Goal: Book appointment/travel/reservation

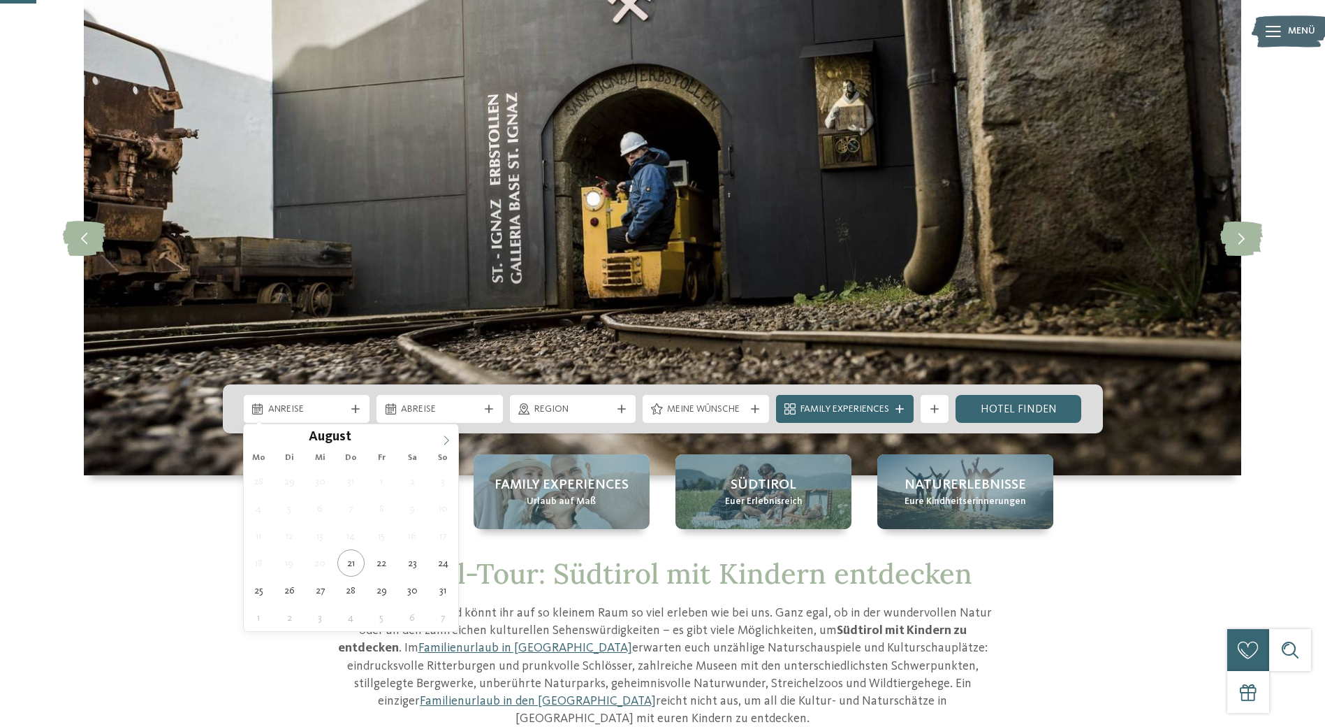
click at [444, 437] on icon at bounding box center [447, 440] width 10 height 10
click at [444, 438] on icon at bounding box center [447, 440] width 10 height 10
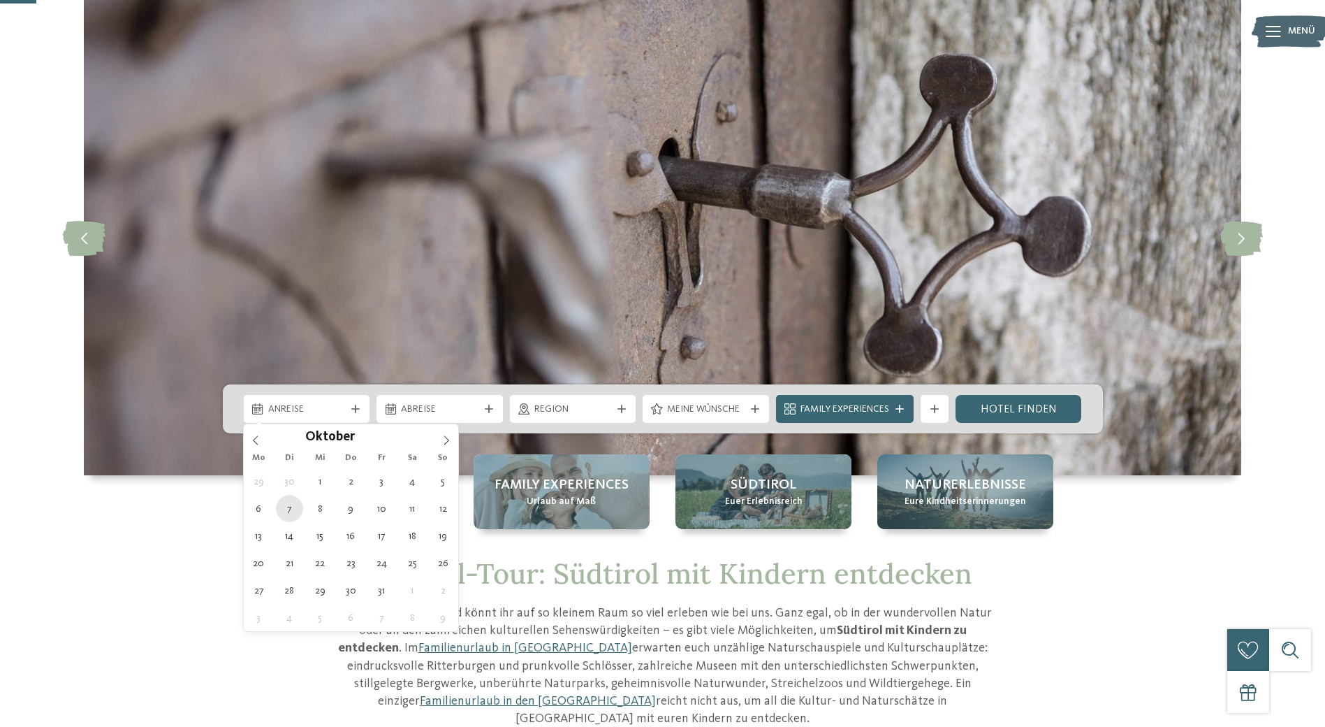
type div "07.10.2025"
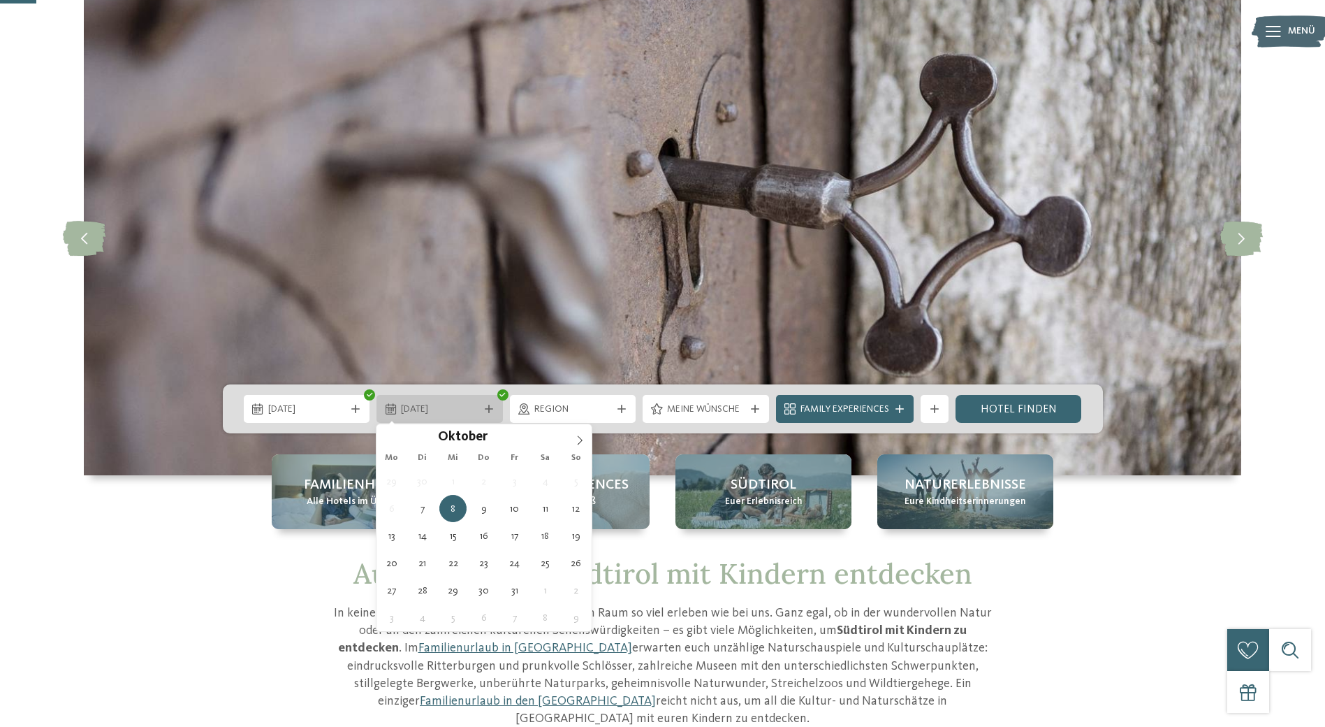
click at [494, 407] on div at bounding box center [489, 409] width 14 height 8
type div "11.10.2025"
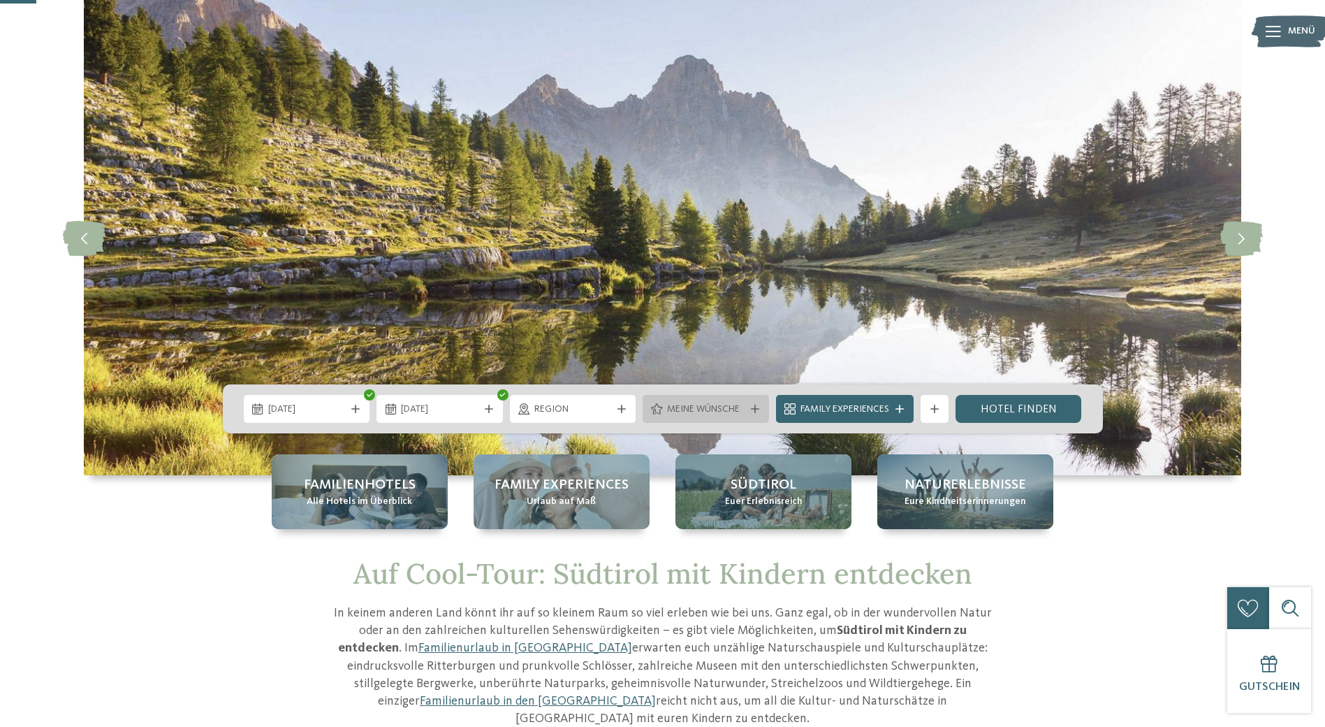
click at [711, 405] on span "Meine Wünsche" at bounding box center [706, 409] width 78 height 14
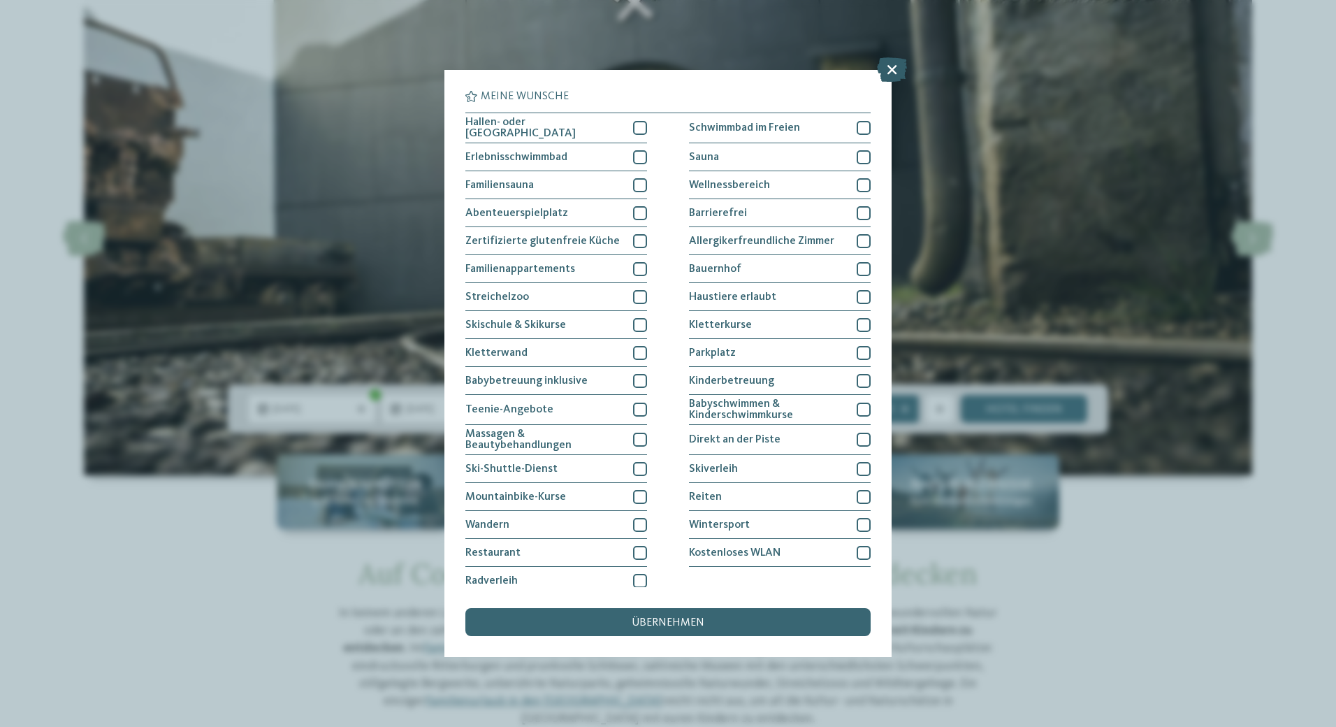
click at [887, 68] on icon at bounding box center [892, 69] width 30 height 24
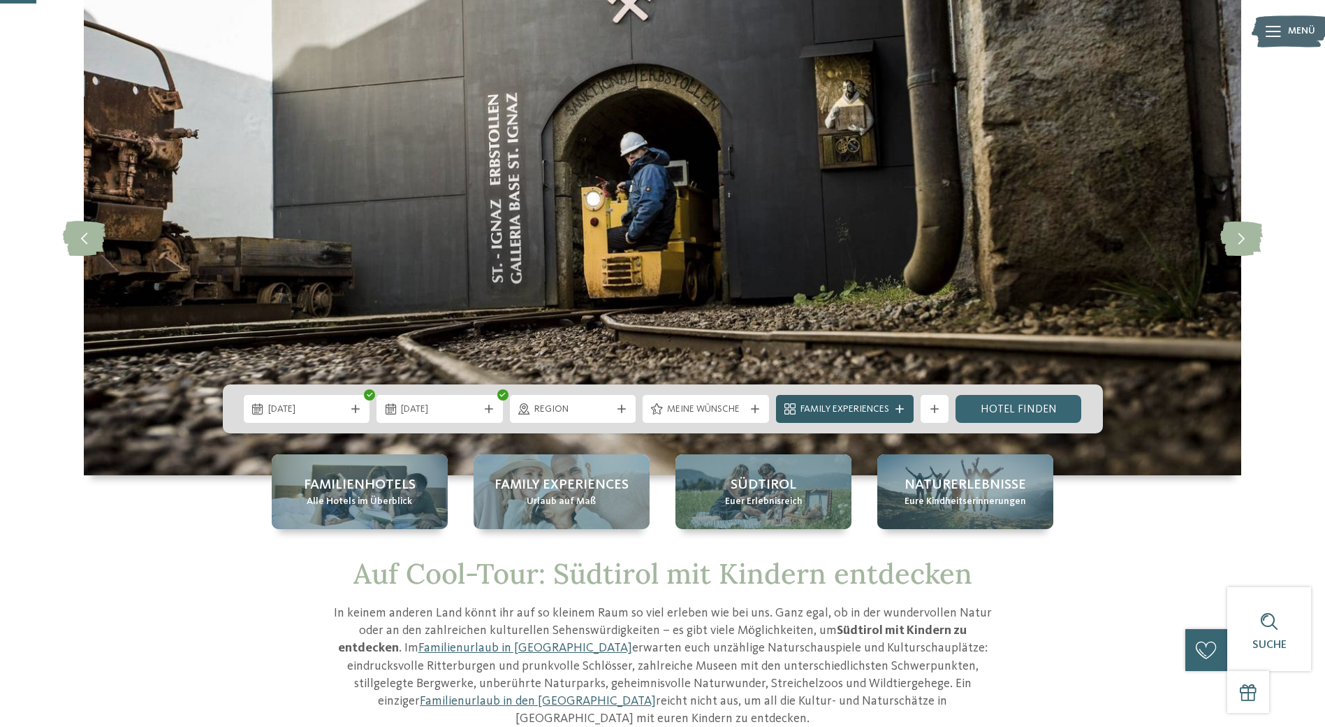
click at [875, 412] on span "Family Experiences" at bounding box center [845, 409] width 89 height 14
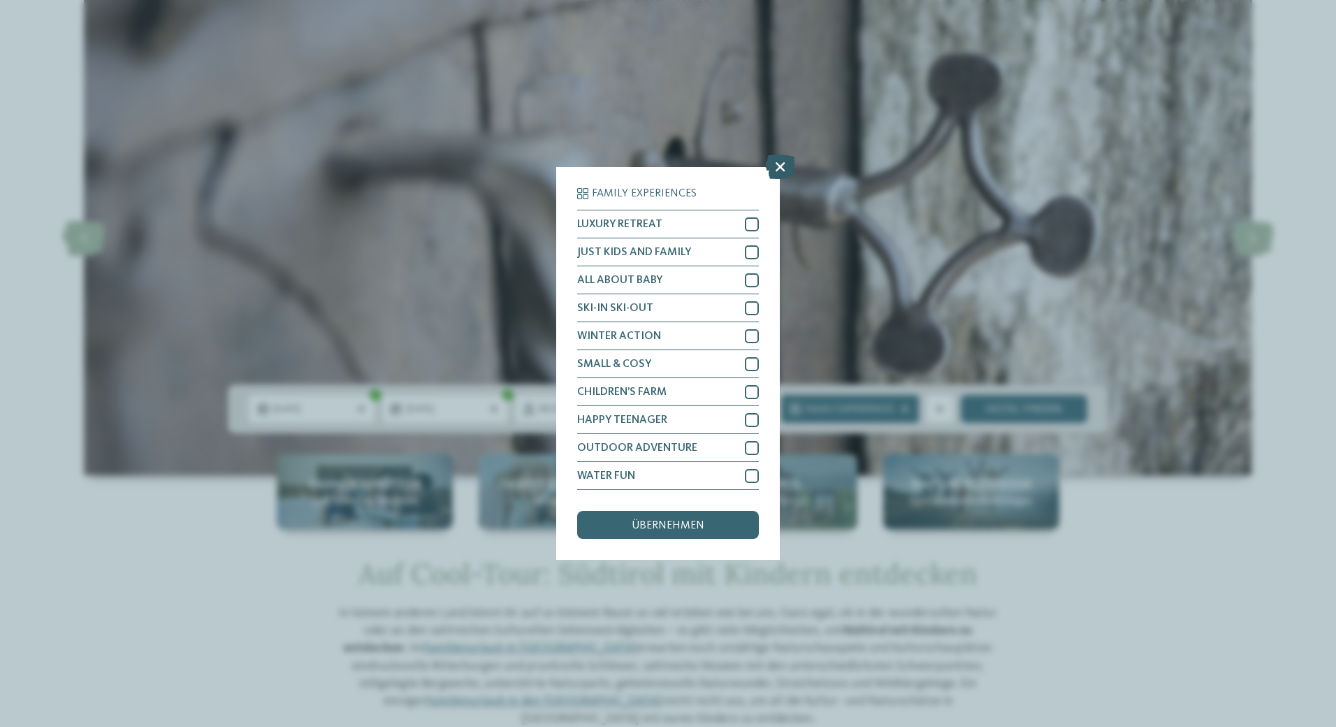
click at [775, 165] on icon at bounding box center [780, 166] width 30 height 24
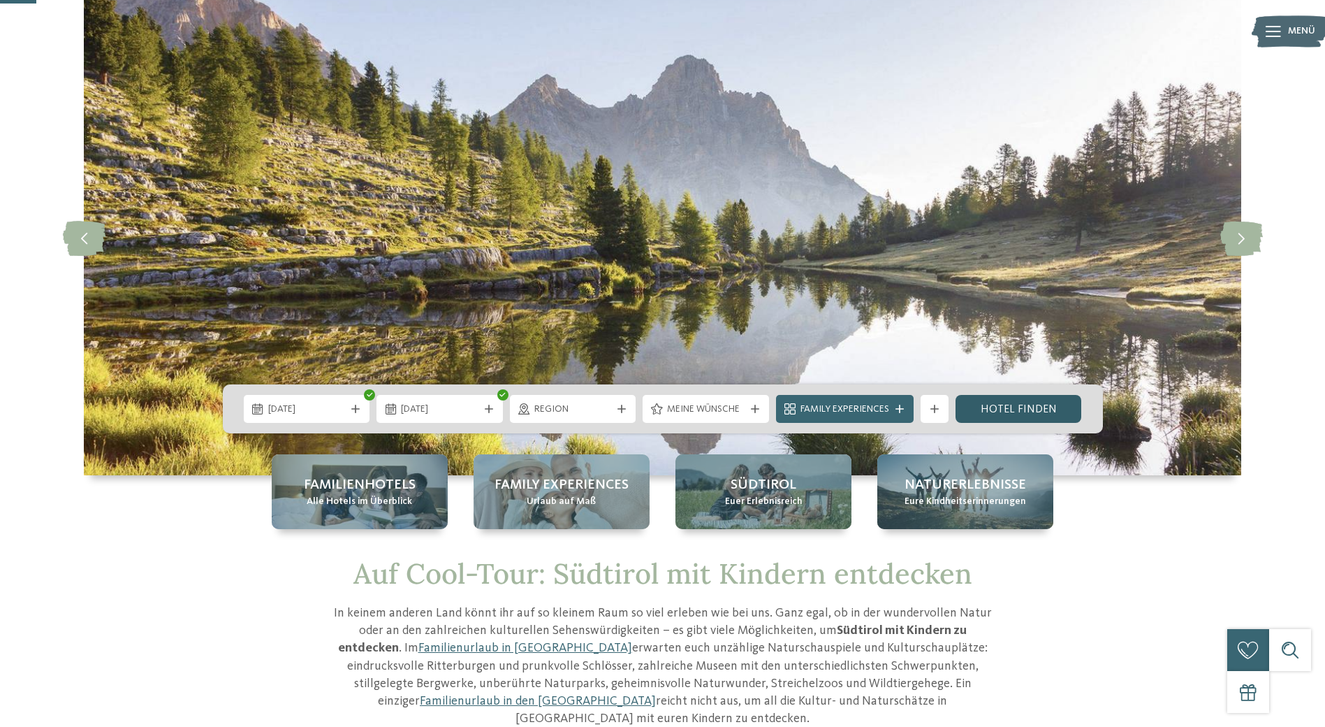
click at [1039, 407] on link "Hotel finden" at bounding box center [1019, 409] width 126 height 28
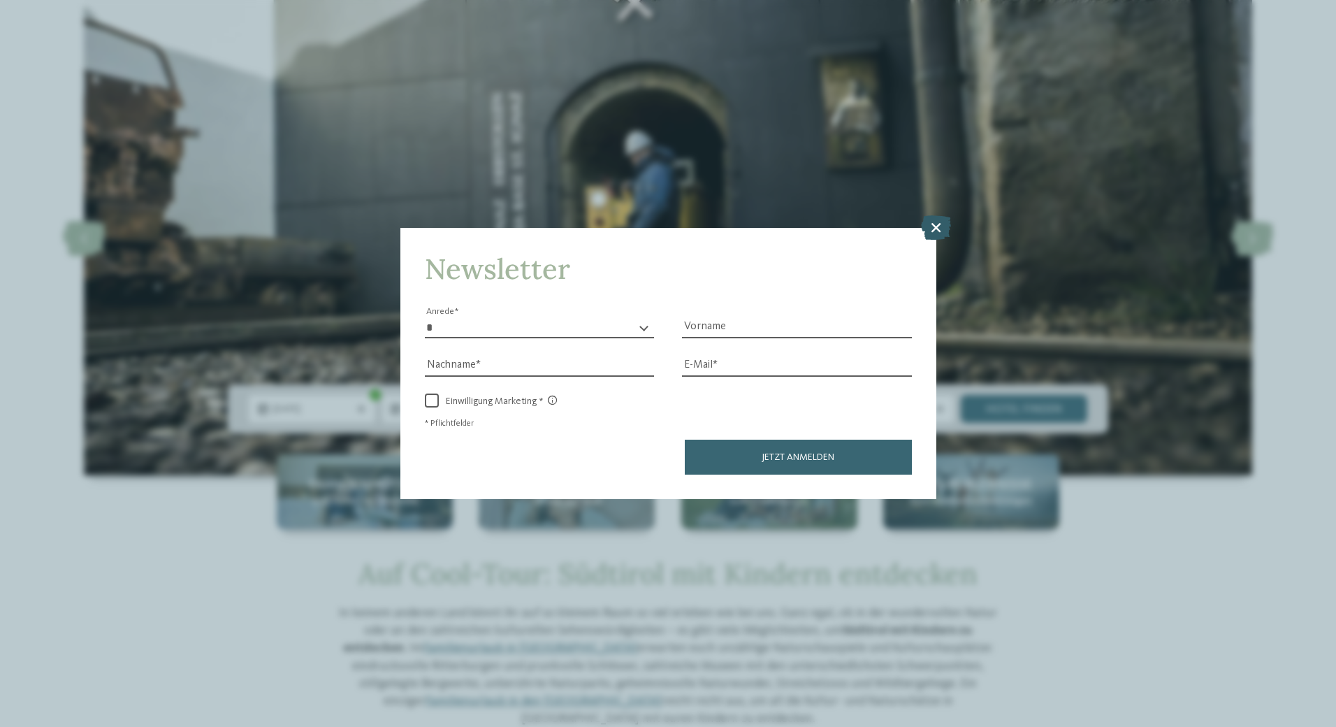
click at [933, 223] on icon at bounding box center [936, 227] width 30 height 24
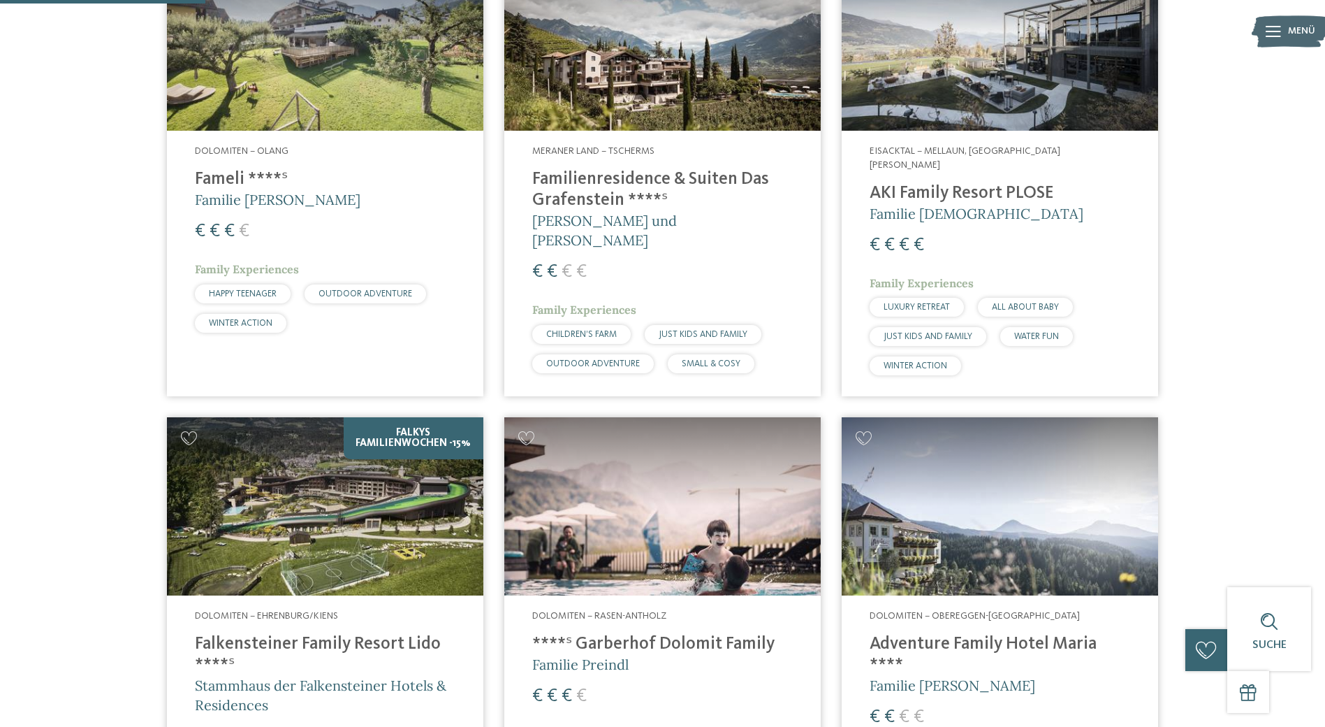
scroll to position [598, 0]
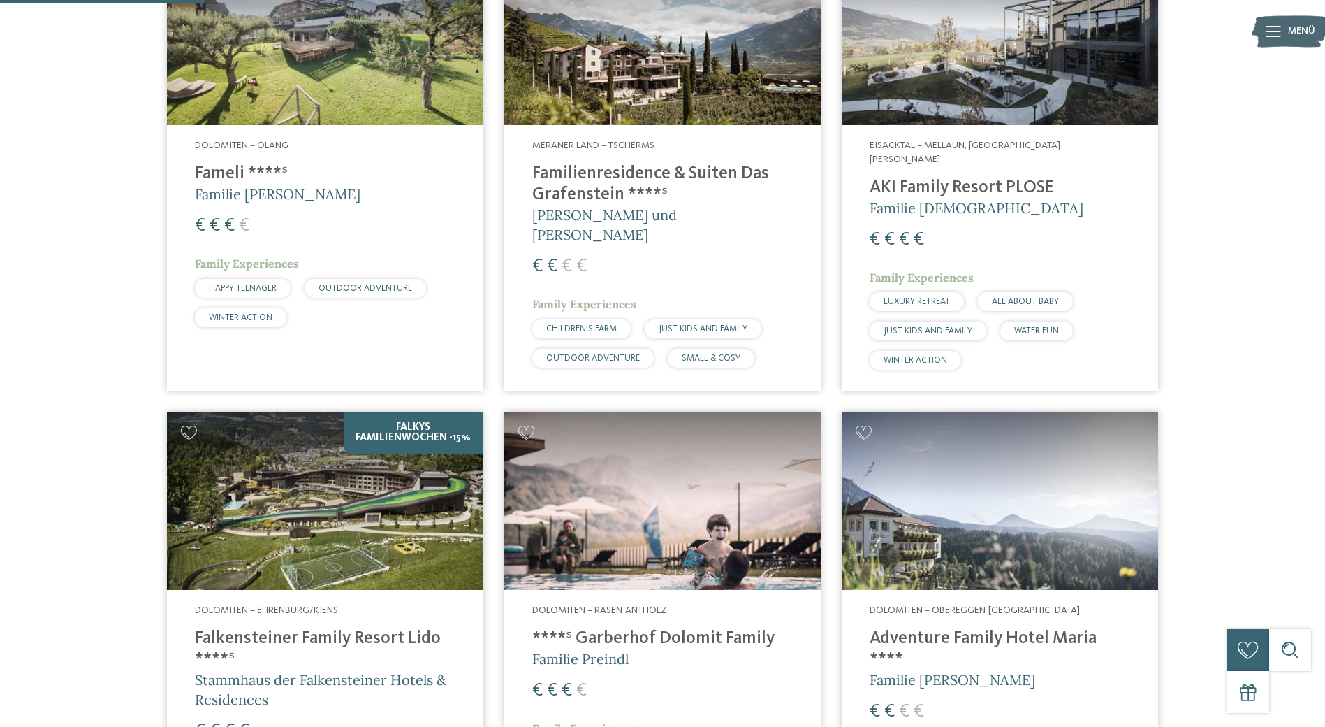
click at [347, 628] on h4 "Falkensteiner Family Resort Lido ****ˢ" at bounding box center [325, 649] width 261 height 42
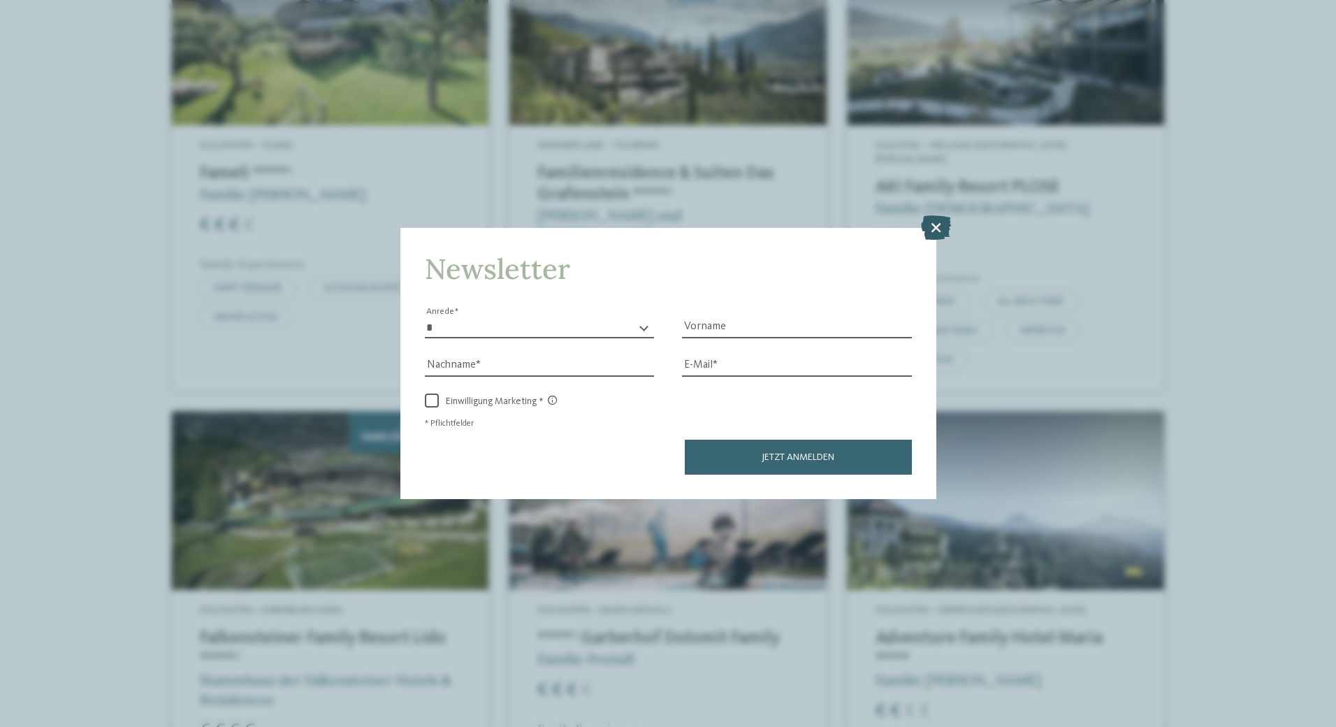
click at [950, 226] on icon at bounding box center [936, 227] width 30 height 24
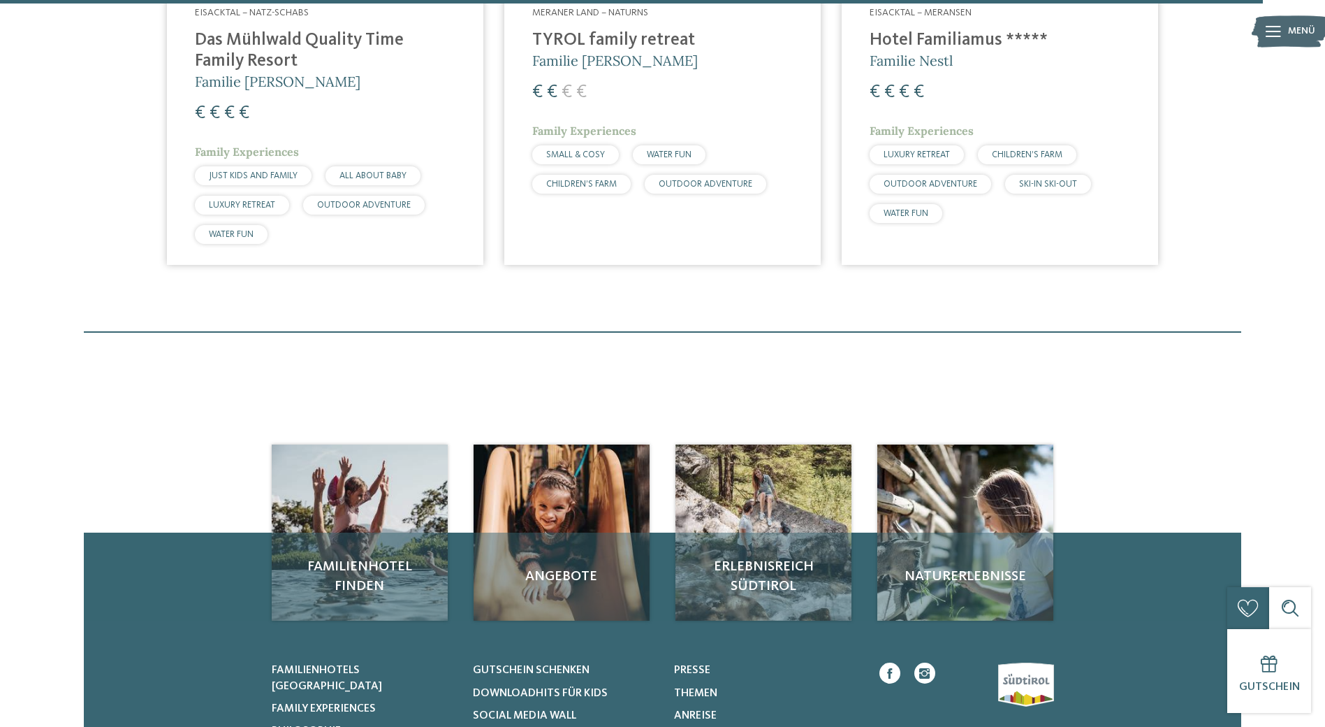
scroll to position [3672, 0]
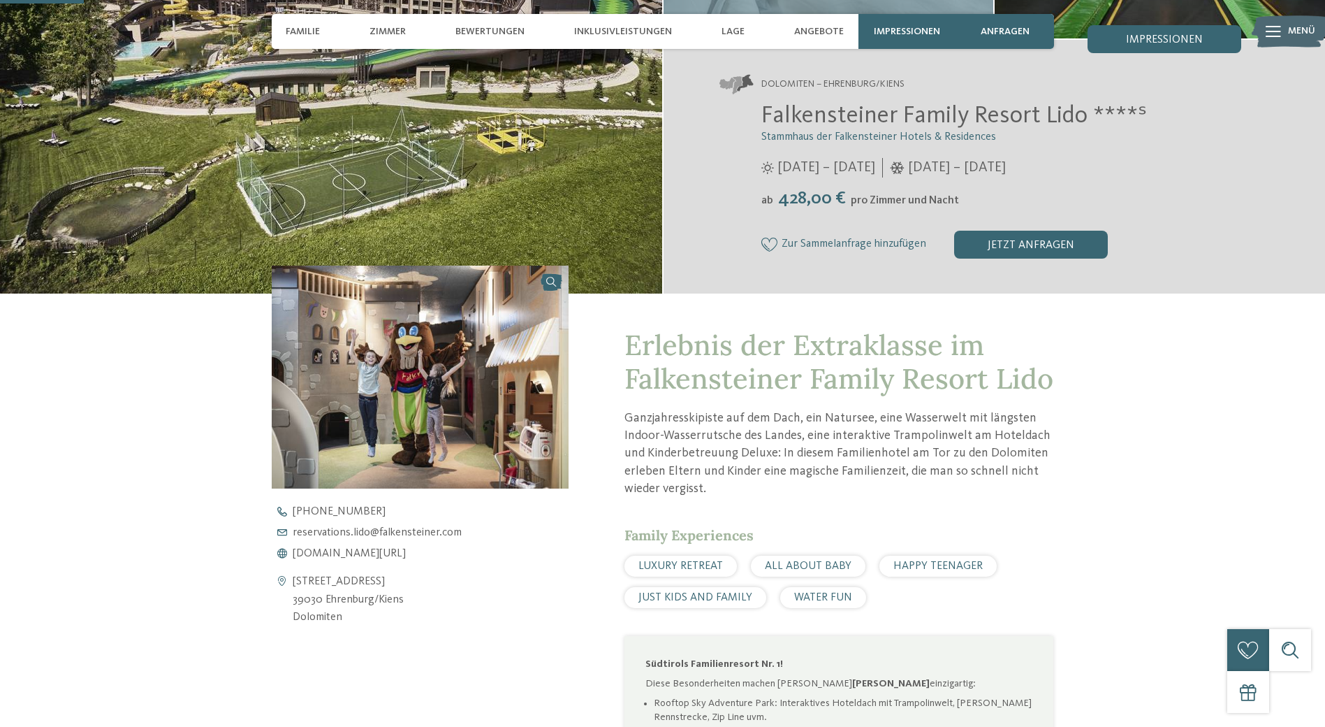
scroll to position [349, 0]
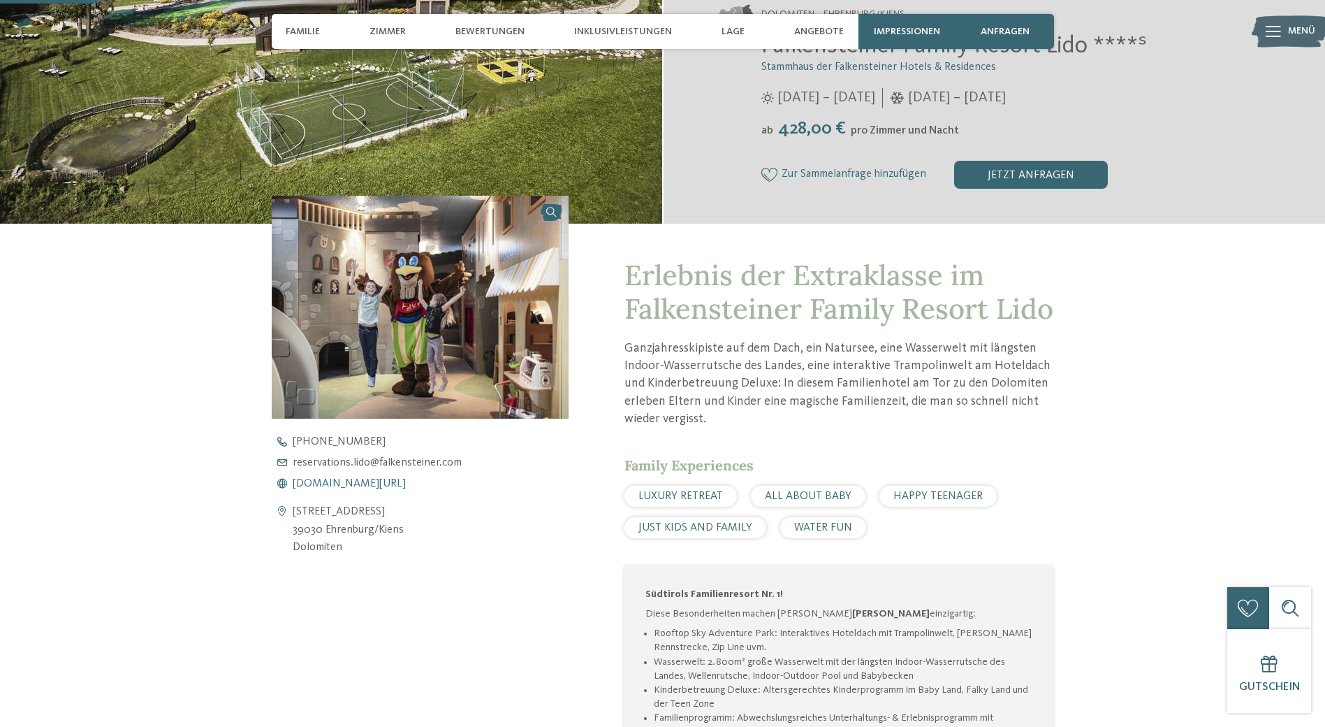
click at [344, 484] on span "[DOMAIN_NAME][URL]" at bounding box center [349, 483] width 113 height 11
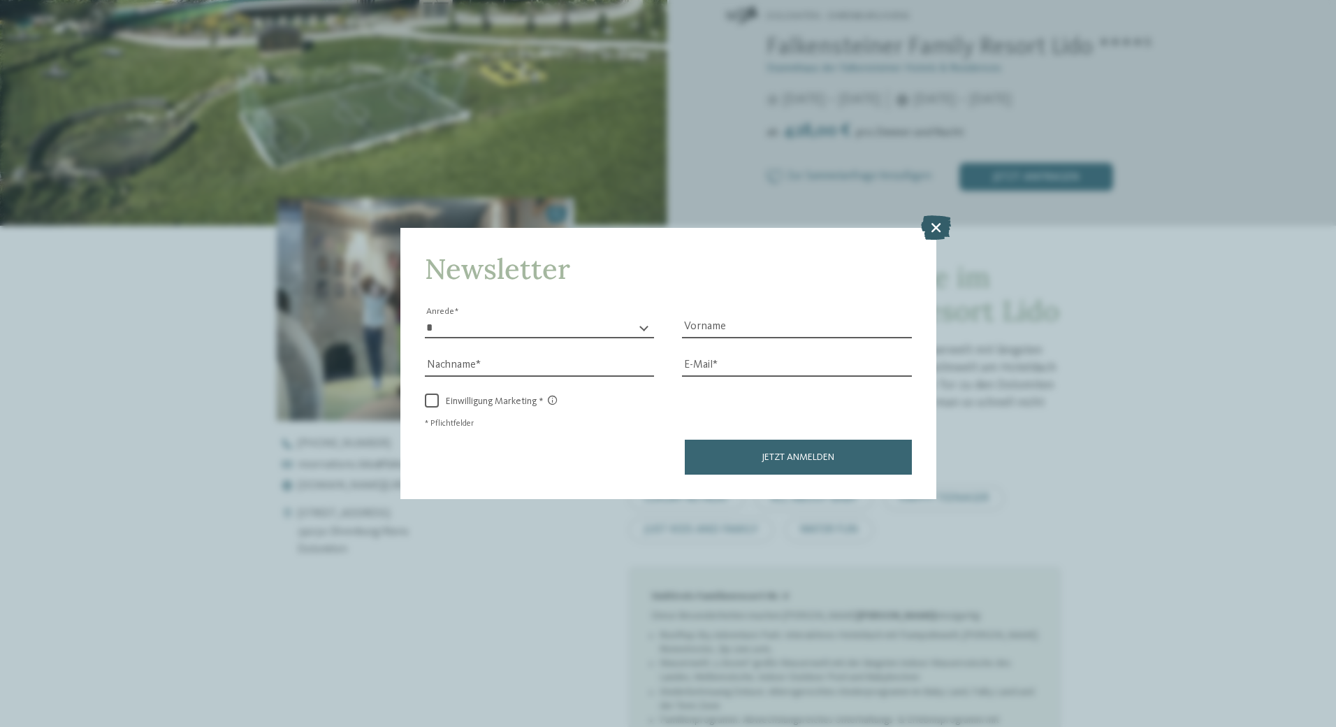
click at [939, 228] on icon at bounding box center [936, 227] width 30 height 24
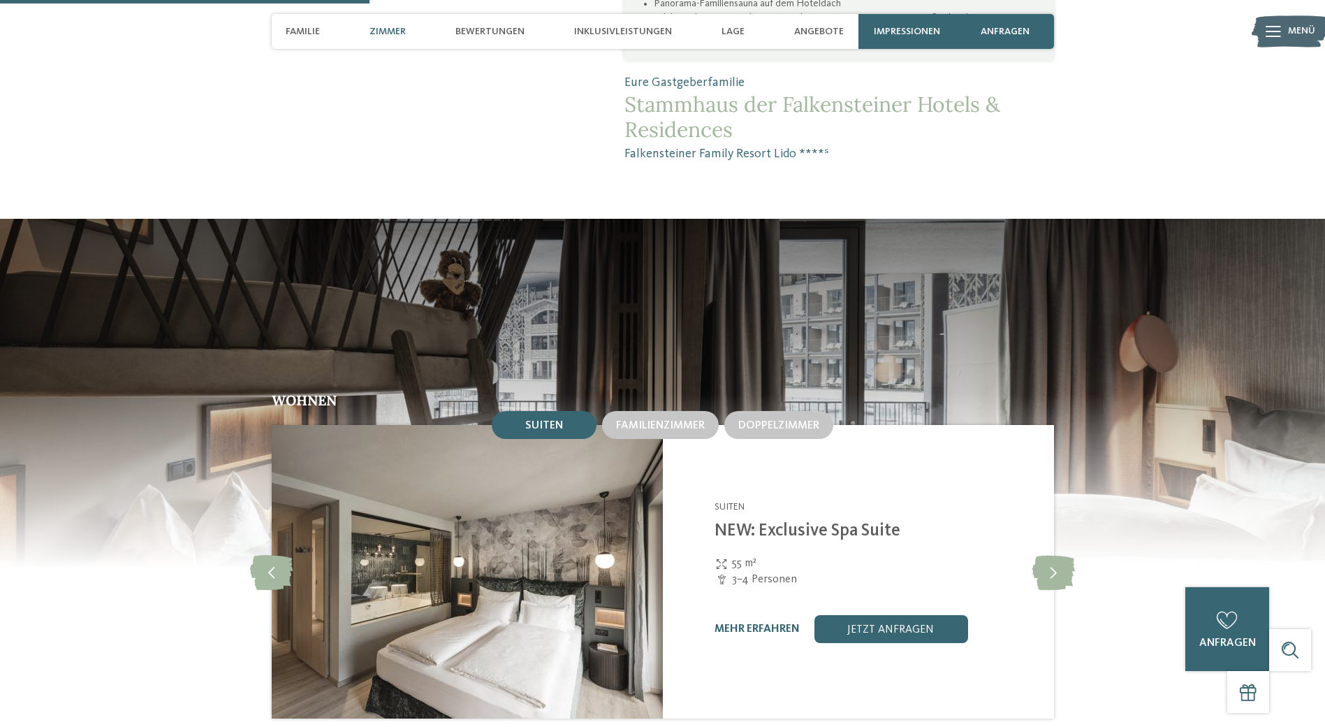
scroll to position [1397, 0]
